Goal: Complete application form: Complete application form

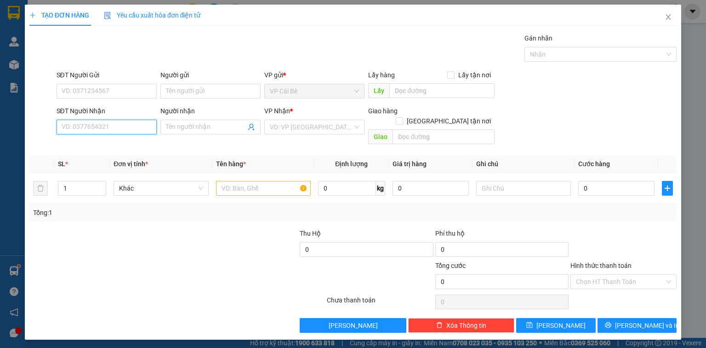
click at [117, 131] on input "SĐT Người Nhận" at bounding box center [107, 127] width 100 height 15
click at [98, 92] on input "SĐT Người Gửi" at bounding box center [107, 91] width 100 height 15
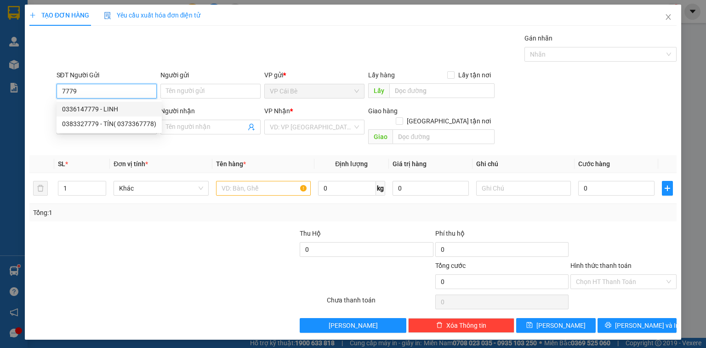
drag, startPoint x: 93, startPoint y: 92, endPoint x: 60, endPoint y: 99, distance: 33.9
click at [60, 99] on div "SĐT Người Gửi 7779" at bounding box center [107, 86] width 100 height 32
click at [86, 125] on div "0383327779 - TÍN( 0373367778)" at bounding box center [109, 124] width 94 height 10
type input "0383327779"
type input "TÍN( 0373367778)"
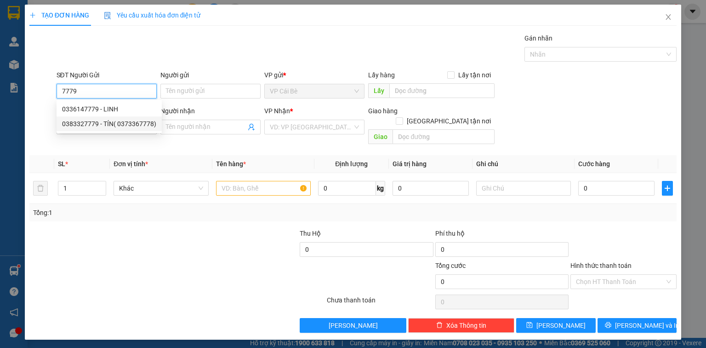
type input "UB BÌNH PHÚ"
type input "0908606093"
type input "NHUNG"
type input "20.000"
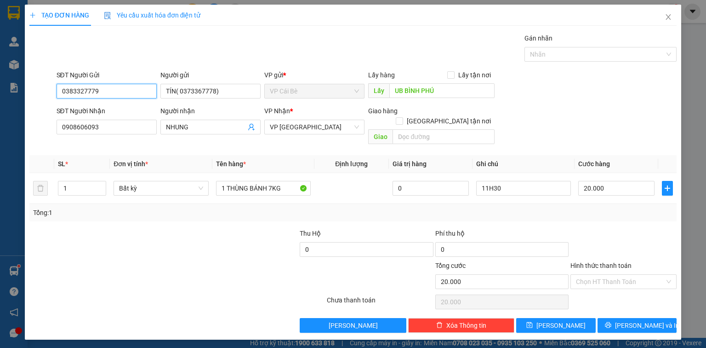
type input "0383327779"
click at [126, 51] on div "Gói vận chuyển * Tiêu chuẩn Gán nhãn Nhãn" at bounding box center [367, 49] width 625 height 32
click at [217, 228] on div at bounding box center [231, 244] width 135 height 32
drag, startPoint x: 93, startPoint y: 128, endPoint x: 48, endPoint y: 129, distance: 45.5
click at [48, 129] on div "SĐT Người Nhận 0908606093 0908606093 Người nhận NHUNG VP Nhận * VP [GEOGRAPHIC_…" at bounding box center [353, 127] width 649 height 42
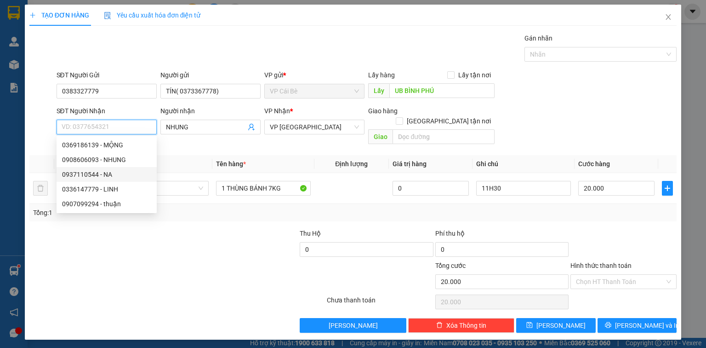
click at [94, 172] on div "0937110544 - NA" at bounding box center [106, 174] width 89 height 10
type input "0937110544"
type input "NA"
type input "60.000"
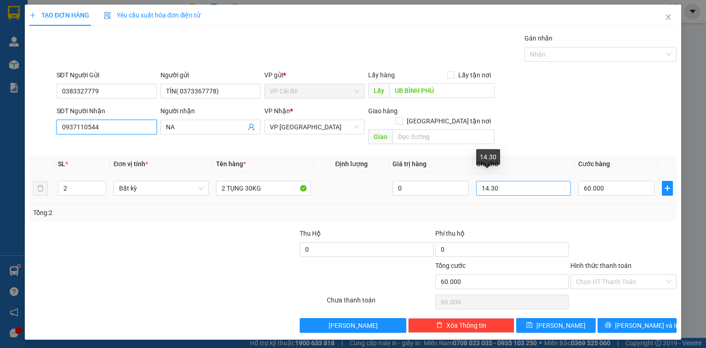
type input "0937110544"
drag, startPoint x: 488, startPoint y: 179, endPoint x: 476, endPoint y: 184, distance: 12.8
click at [476, 184] on input "14.30" at bounding box center [523, 188] width 95 height 15
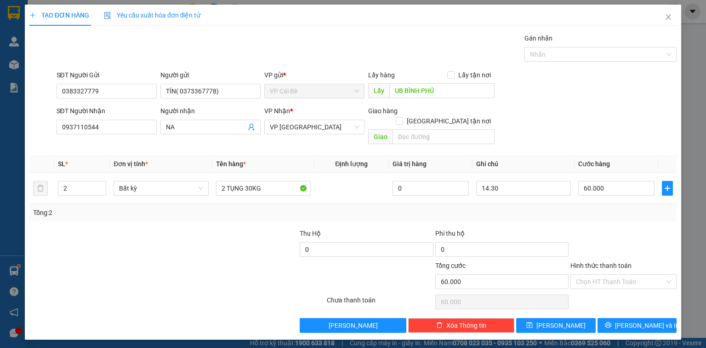
click at [563, 125] on div "SĐT Người Nhận 0937110544 Người nhận NA VP Nhận * VP [GEOGRAPHIC_DATA] Giao hàn…" at bounding box center [367, 127] width 625 height 42
click at [488, 181] on input "14.30" at bounding box center [523, 188] width 95 height 15
click at [553, 123] on div "SĐT Người Nhận 0937110544 Người nhận NA VP Nhận * VP [GEOGRAPHIC_DATA] Giao hàn…" at bounding box center [367, 127] width 625 height 42
click at [588, 275] on input "Hình thức thanh toán" at bounding box center [620, 282] width 89 height 14
click at [587, 286] on div "Tại văn phòng" at bounding box center [623, 289] width 95 height 10
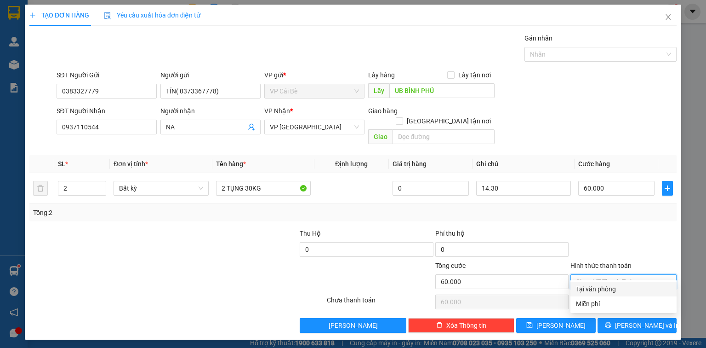
type input "0"
click at [184, 272] on div at bounding box center [123, 276] width 189 height 32
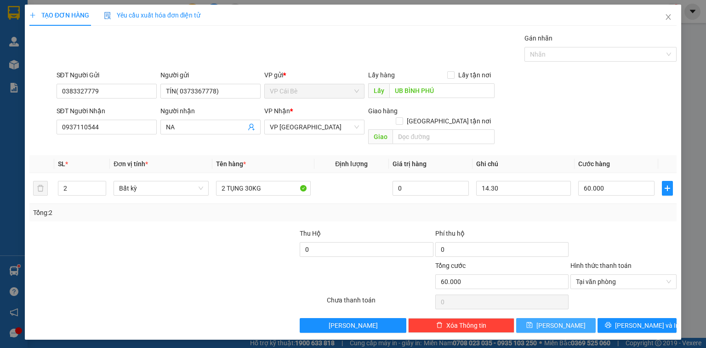
click at [570, 318] on button "[PERSON_NAME]" at bounding box center [556, 325] width 80 height 15
type input "0"
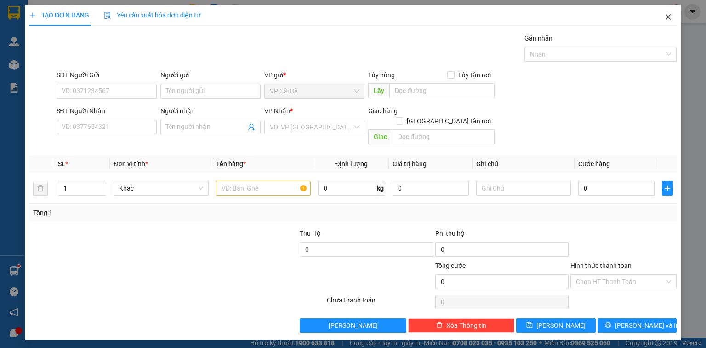
click at [667, 17] on icon "close" at bounding box center [668, 16] width 7 height 7
